Goal: Task Accomplishment & Management: Use online tool/utility

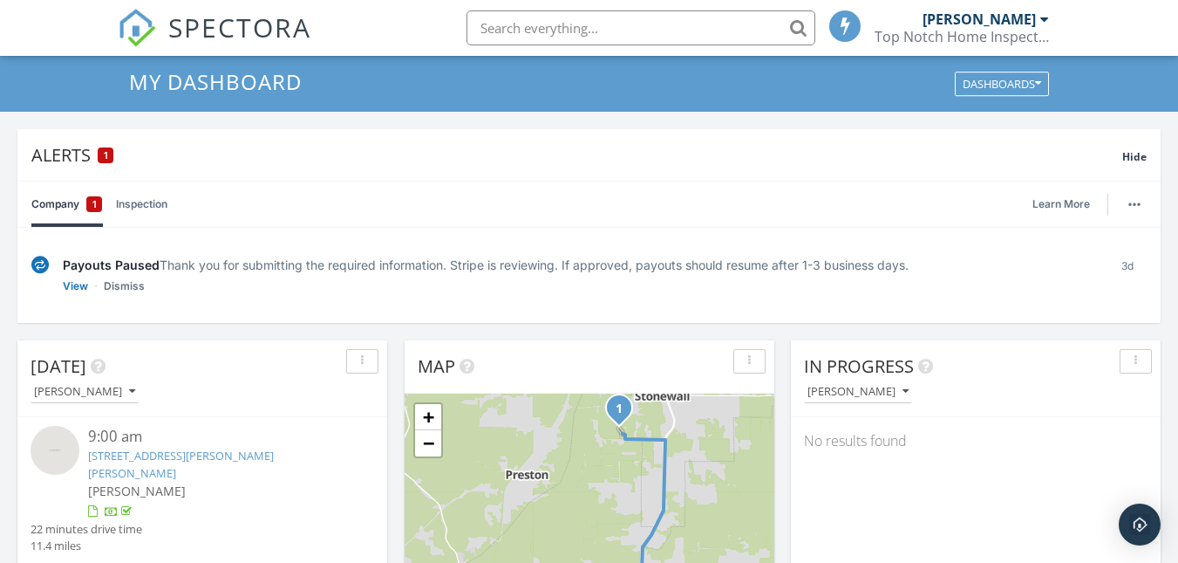
scroll to position [83, 0]
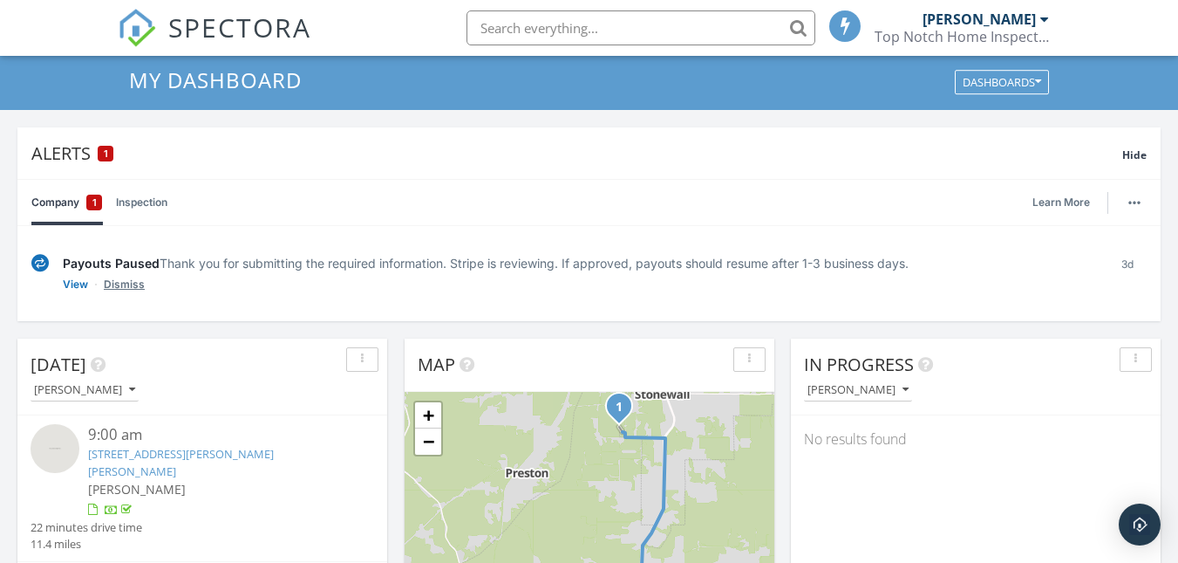
click at [133, 285] on link "Dismiss" at bounding box center [124, 284] width 41 height 17
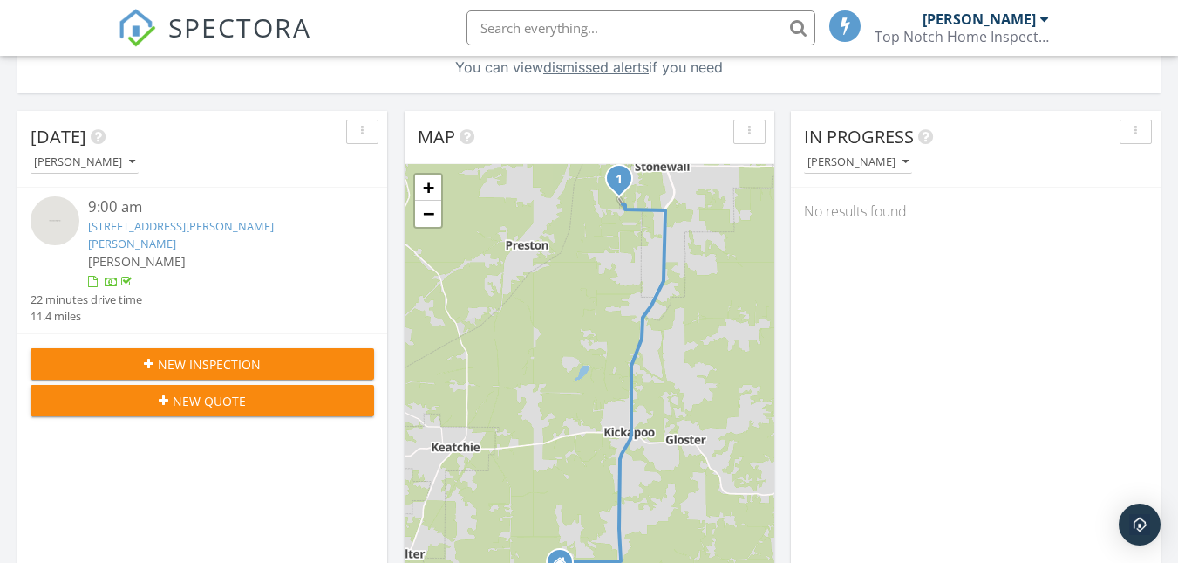
scroll to position [446, 0]
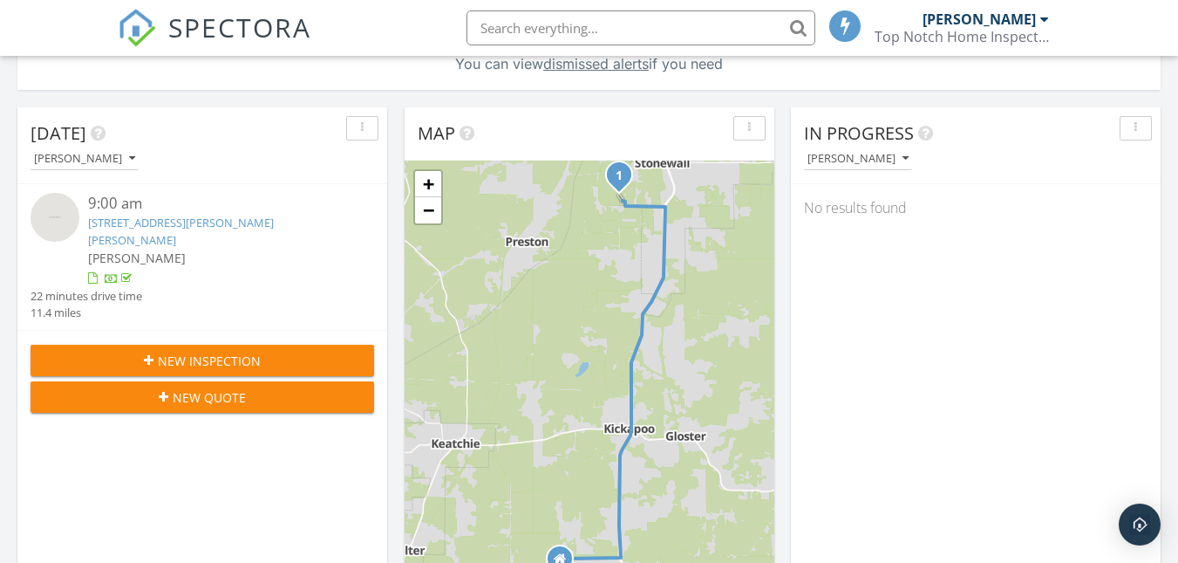
click at [163, 222] on link "200 Gilmer Dr, Stonewall, LA 71078" at bounding box center [181, 231] width 186 height 32
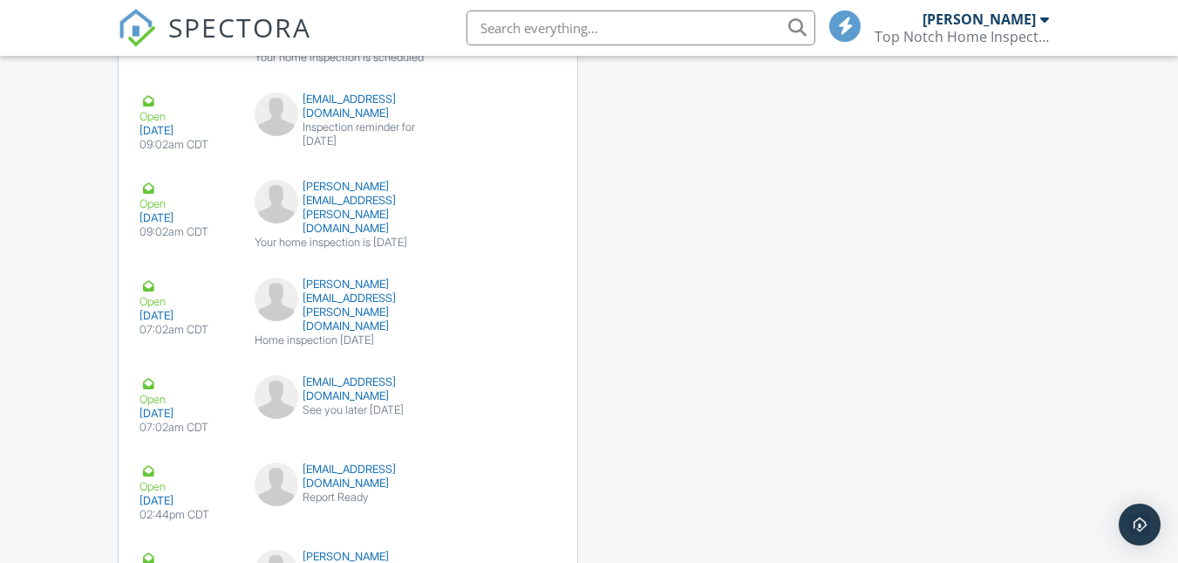
scroll to position [2816, 0]
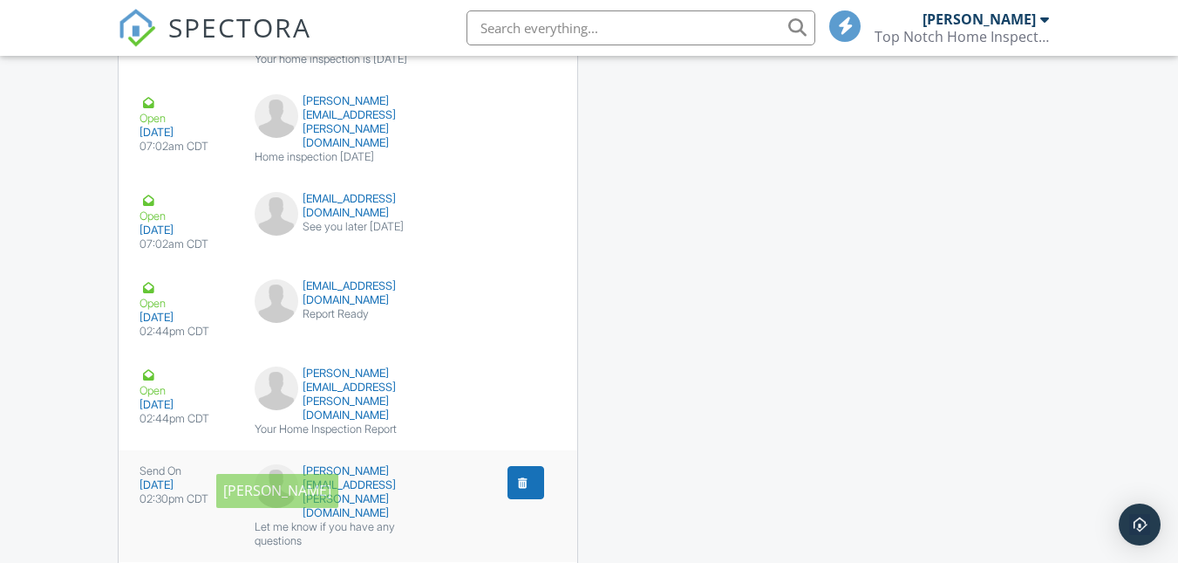
click at [284, 464] on img at bounding box center [277, 486] width 44 height 44
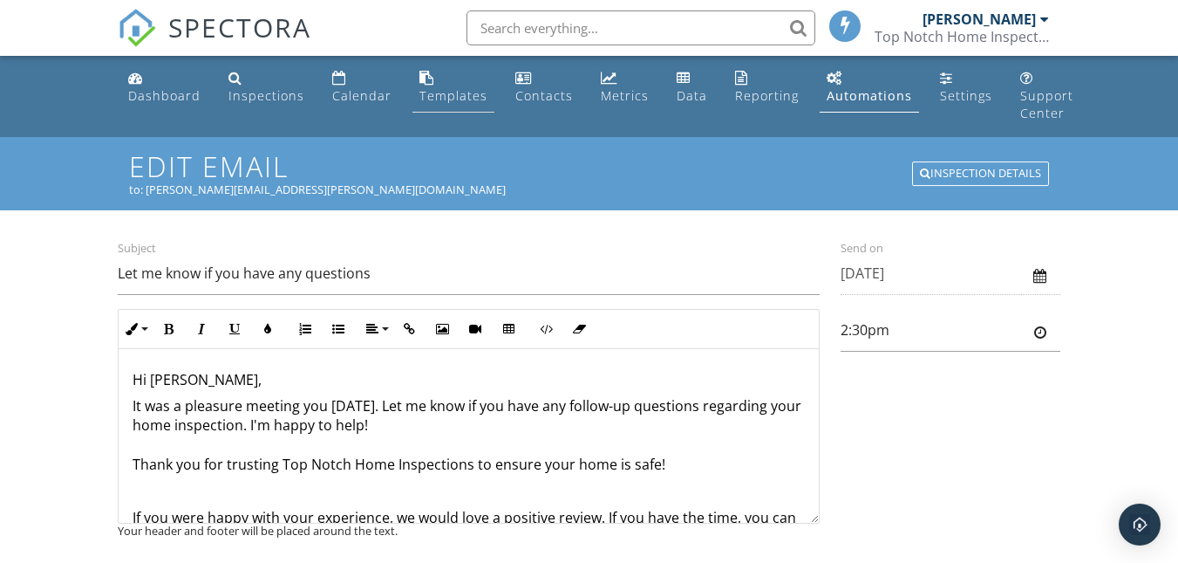
click at [428, 85] on link "Templates" at bounding box center [454, 88] width 82 height 50
